Goal: Find specific page/section

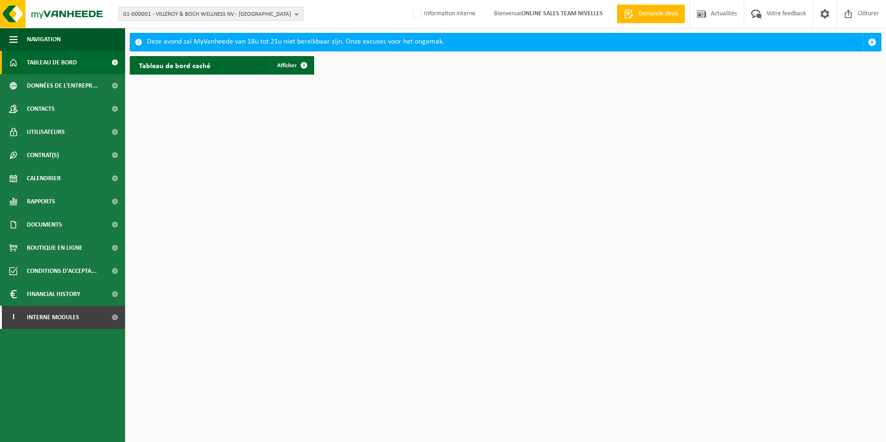
click at [153, 13] on span "01-000001 - VILLEROY & BOCH WELLNESS NV - [GEOGRAPHIC_DATA]" at bounding box center [207, 14] width 168 height 14
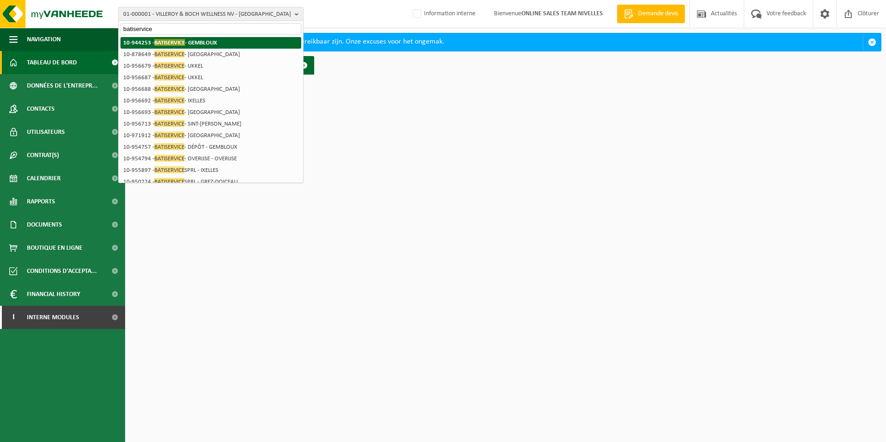
type input "batiservice"
click at [232, 41] on li "10-944253 - BATISERVICE - [GEOGRAPHIC_DATA]" at bounding box center [210, 43] width 181 height 12
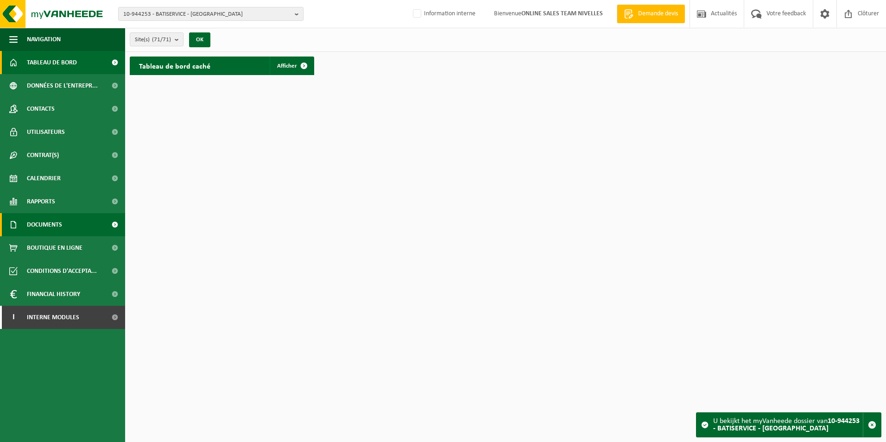
click at [57, 229] on span "Documents" at bounding box center [44, 224] width 35 height 23
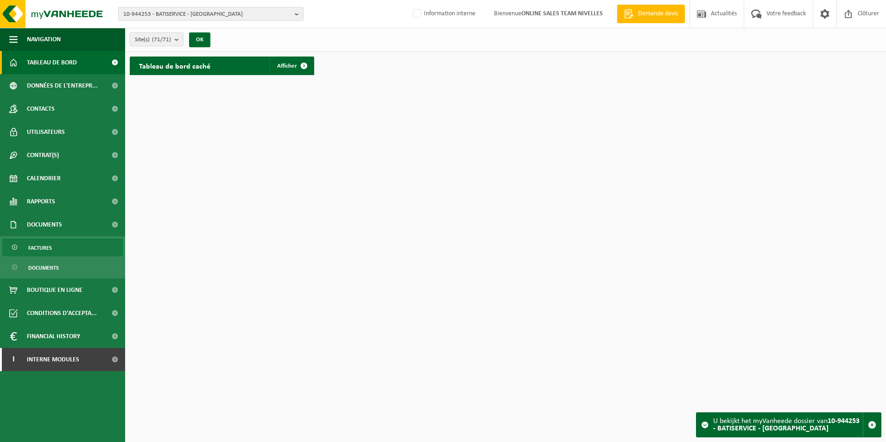
click at [52, 244] on link "Factures" at bounding box center [62, 248] width 120 height 18
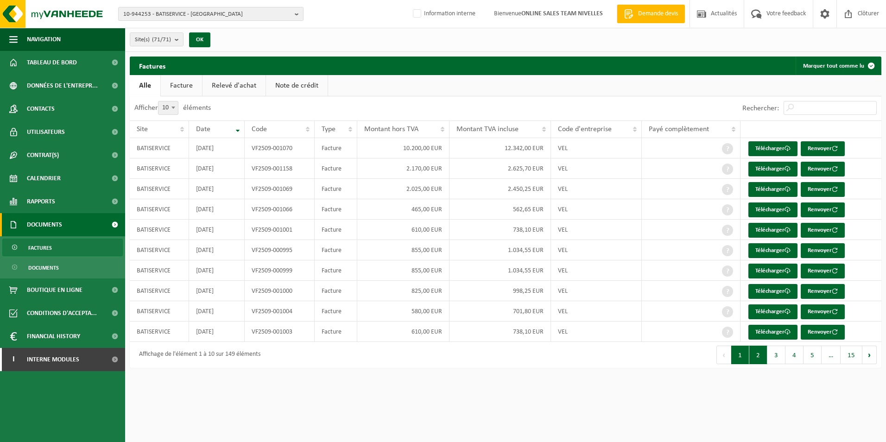
click at [753, 360] on button "2" at bounding box center [758, 355] width 18 height 19
click at [776, 351] on button "3" at bounding box center [776, 355] width 18 height 19
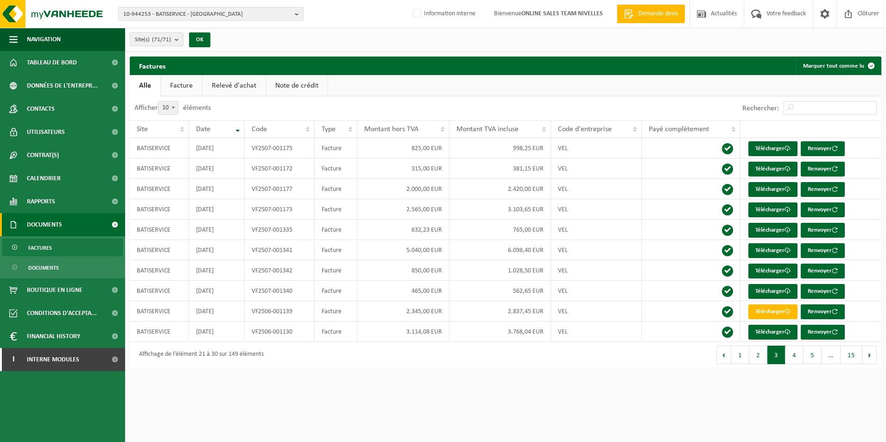
click at [795, 355] on button "4" at bounding box center [794, 355] width 18 height 19
click at [818, 353] on button "5" at bounding box center [812, 355] width 18 height 19
